Goal: Task Accomplishment & Management: Use online tool/utility

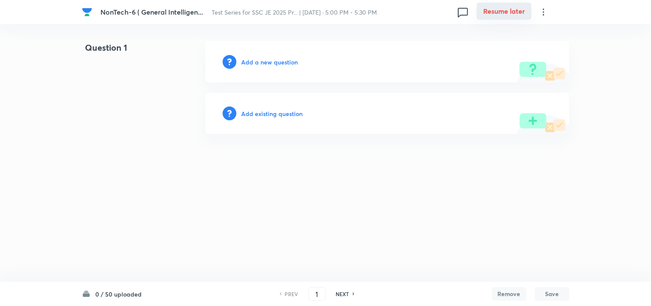
click at [507, 14] on button "Resume later" at bounding box center [504, 11] width 55 height 17
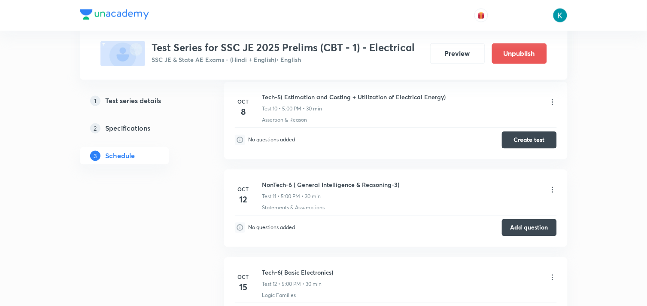
scroll to position [1051, 0]
